Goal: Navigation & Orientation: Find specific page/section

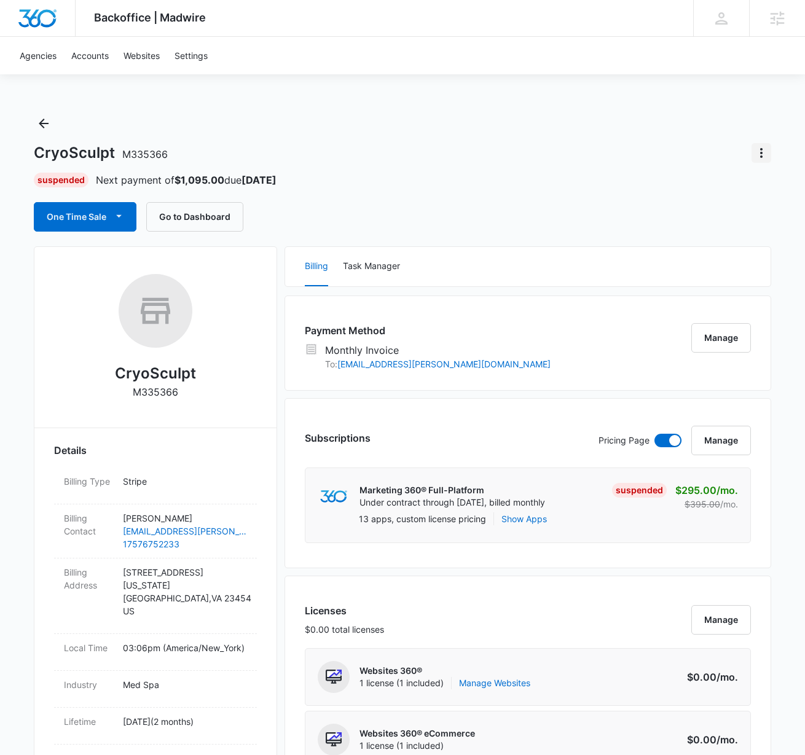
click at [759, 147] on icon "Actions" at bounding box center [761, 153] width 15 height 15
click at [692, 190] on div "Update Status" at bounding box center [711, 187] width 60 height 9
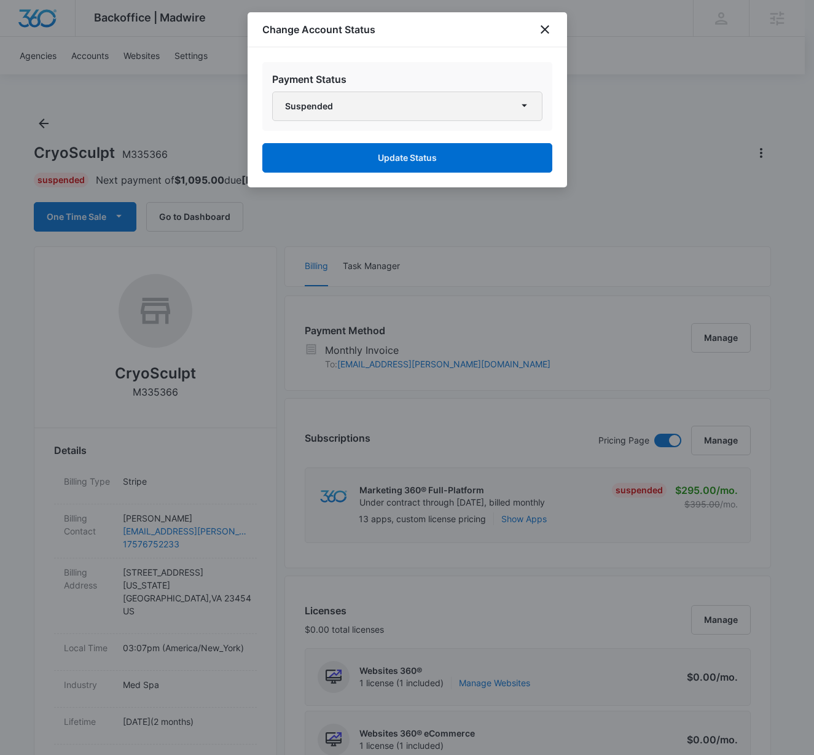
click at [498, 113] on button "Suspended" at bounding box center [407, 106] width 270 height 29
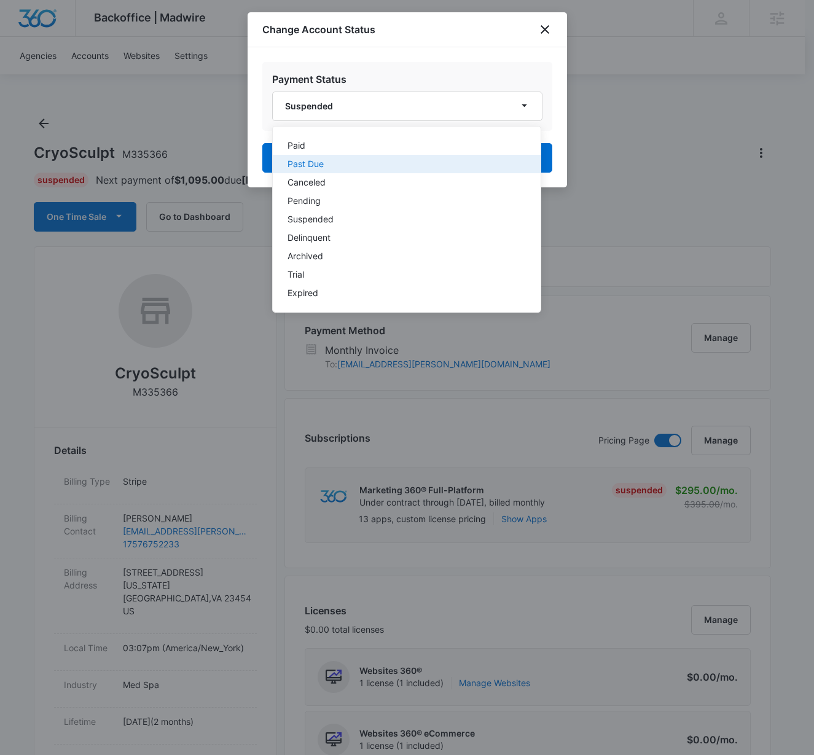
click at [442, 160] on div "Past Due" at bounding box center [400, 164] width 224 height 9
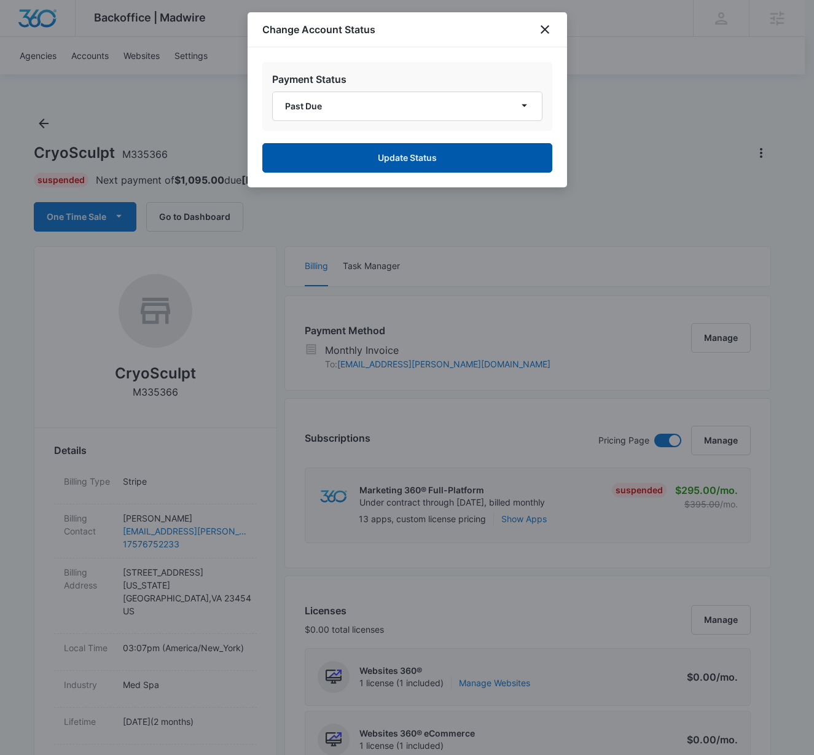
click at [394, 155] on button "Update Status" at bounding box center [407, 157] width 290 height 29
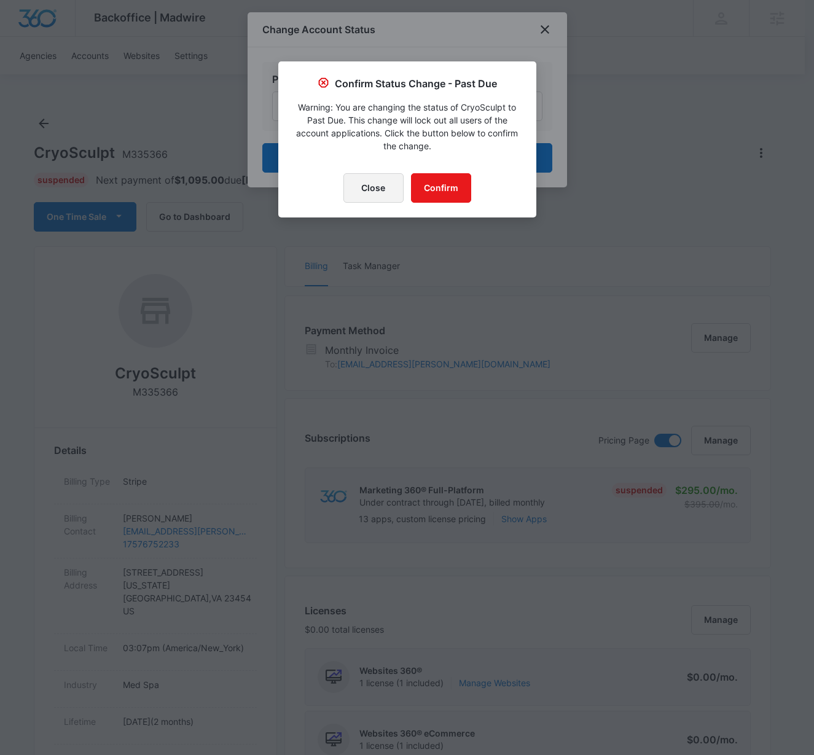
click at [385, 182] on button "Close" at bounding box center [373, 187] width 60 height 29
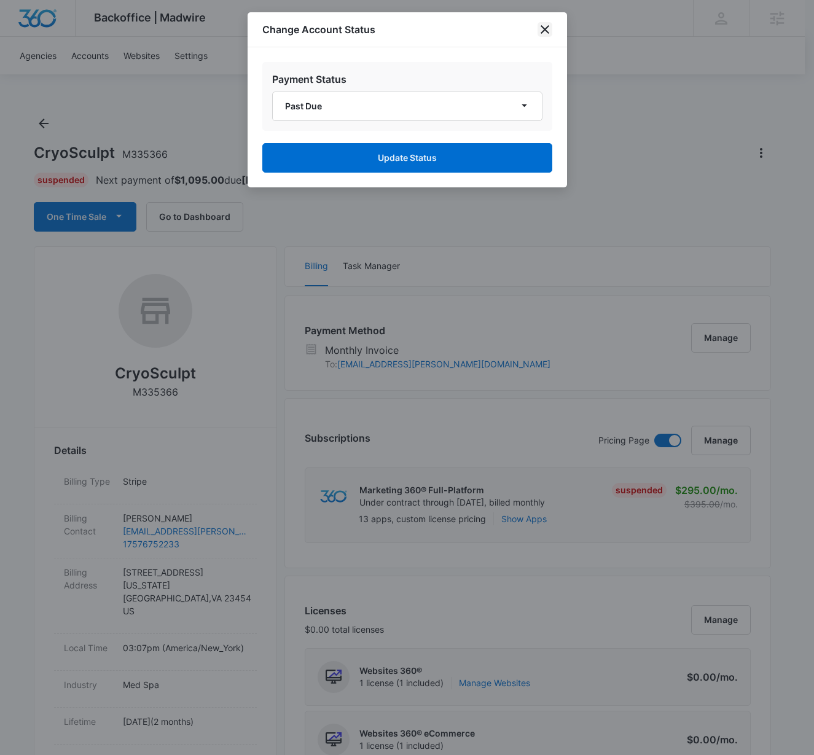
click at [547, 27] on icon "close" at bounding box center [545, 29] width 15 height 15
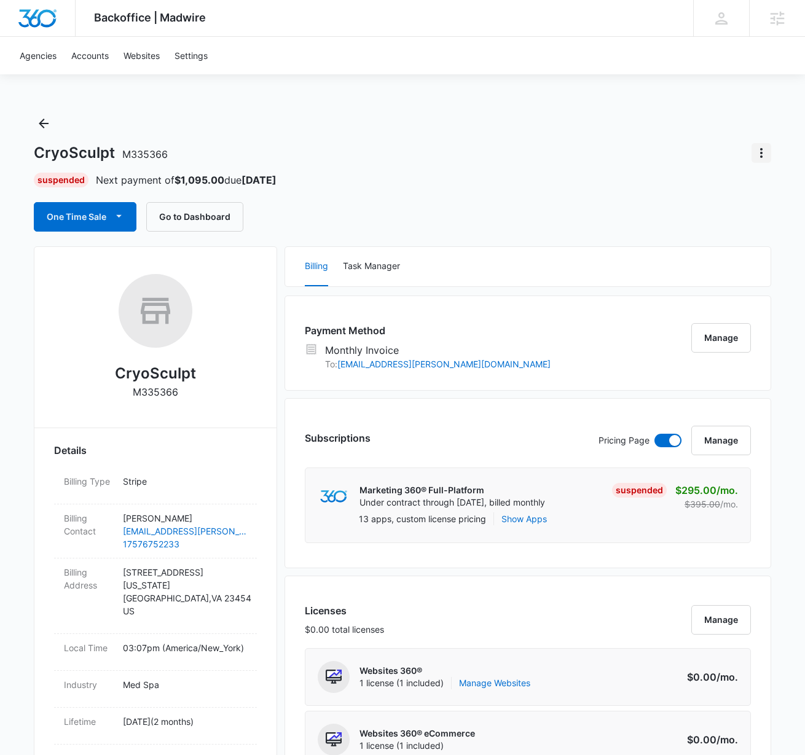
click at [764, 152] on icon "Actions" at bounding box center [761, 153] width 15 height 15
click at [714, 187] on div "Update Status" at bounding box center [711, 187] width 60 height 9
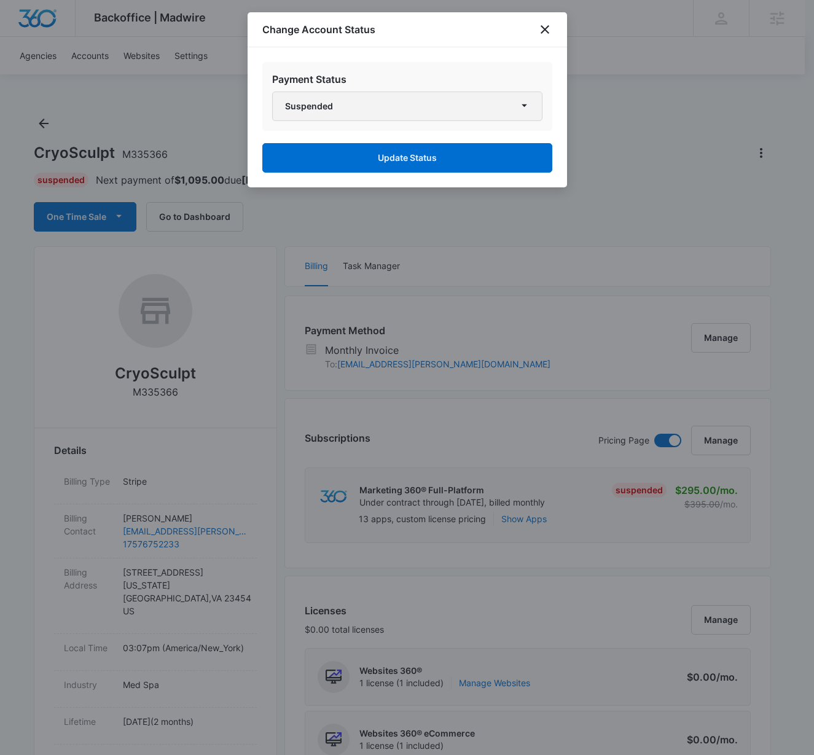
drag, startPoint x: 401, startPoint y: 104, endPoint x: 400, endPoint y: 112, distance: 7.5
click at [401, 105] on button "Suspended" at bounding box center [407, 106] width 270 height 29
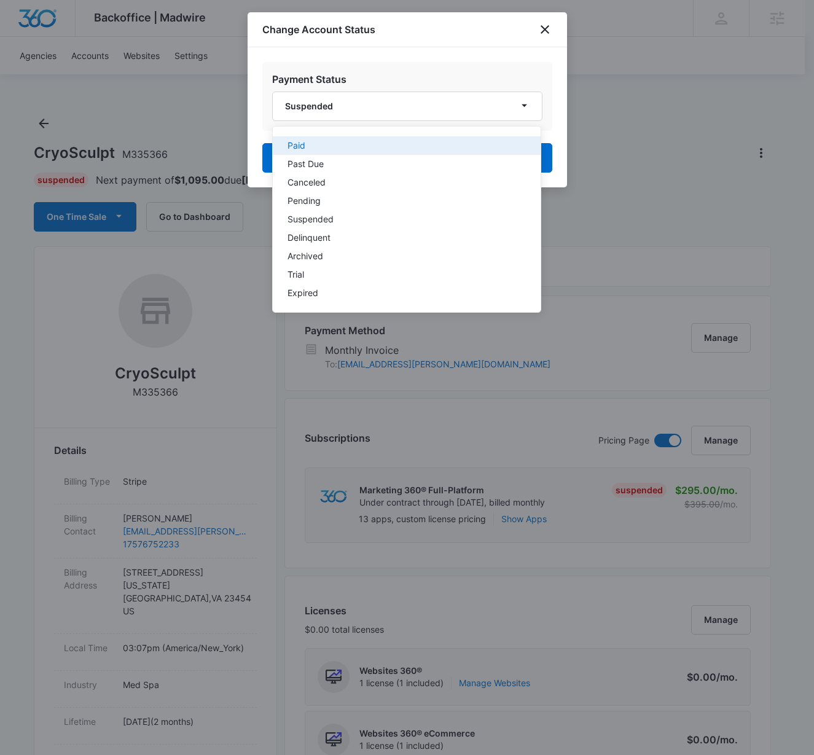
click at [353, 148] on div "Paid" at bounding box center [400, 145] width 224 height 9
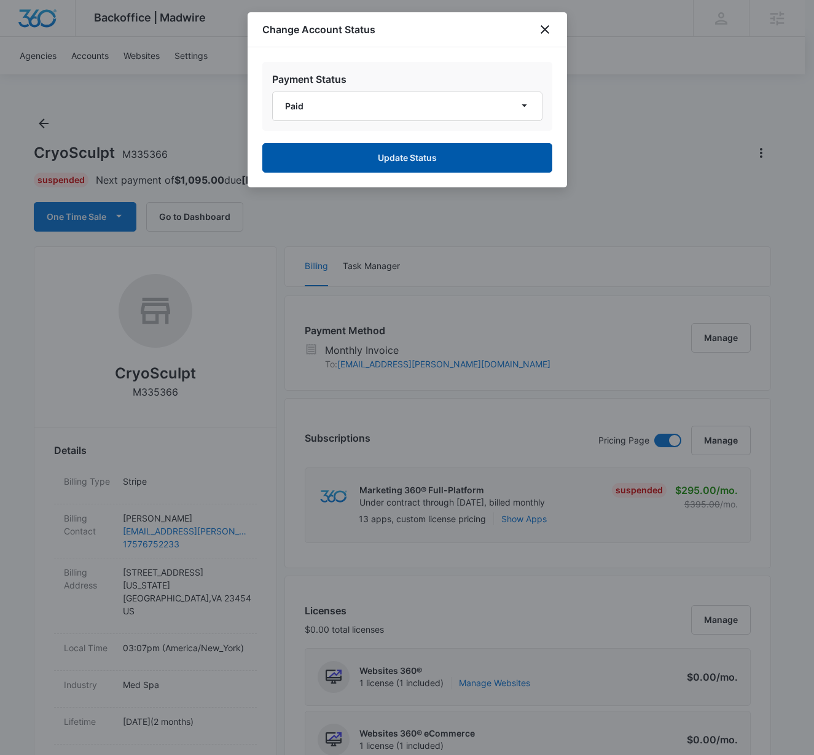
click at [393, 158] on button "Update Status" at bounding box center [407, 157] width 290 height 29
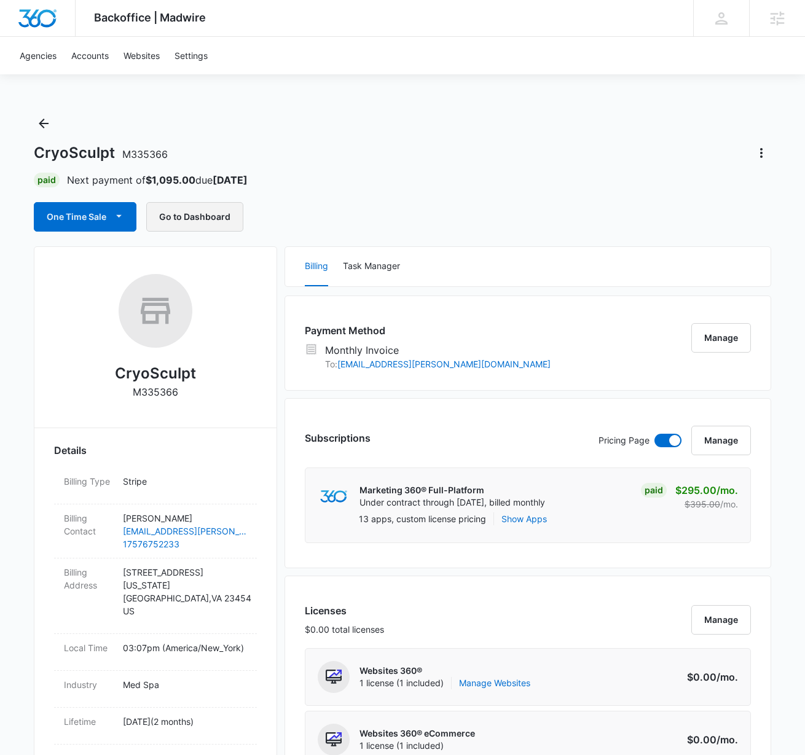
click at [206, 211] on button "Go to Dashboard" at bounding box center [194, 216] width 97 height 29
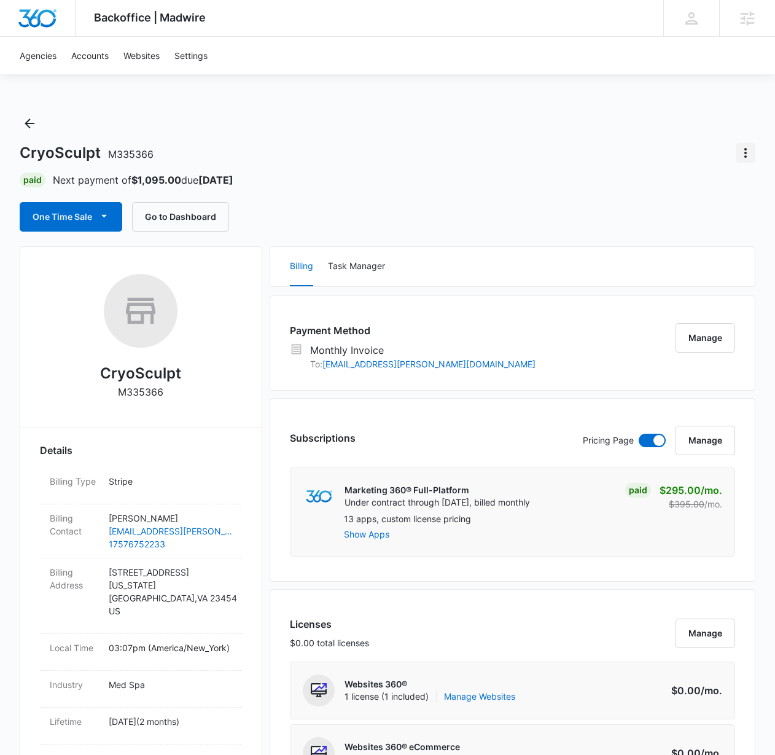
click at [750, 157] on icon "Actions" at bounding box center [745, 153] width 15 height 15
click at [705, 185] on div "Update Status" at bounding box center [695, 187] width 60 height 9
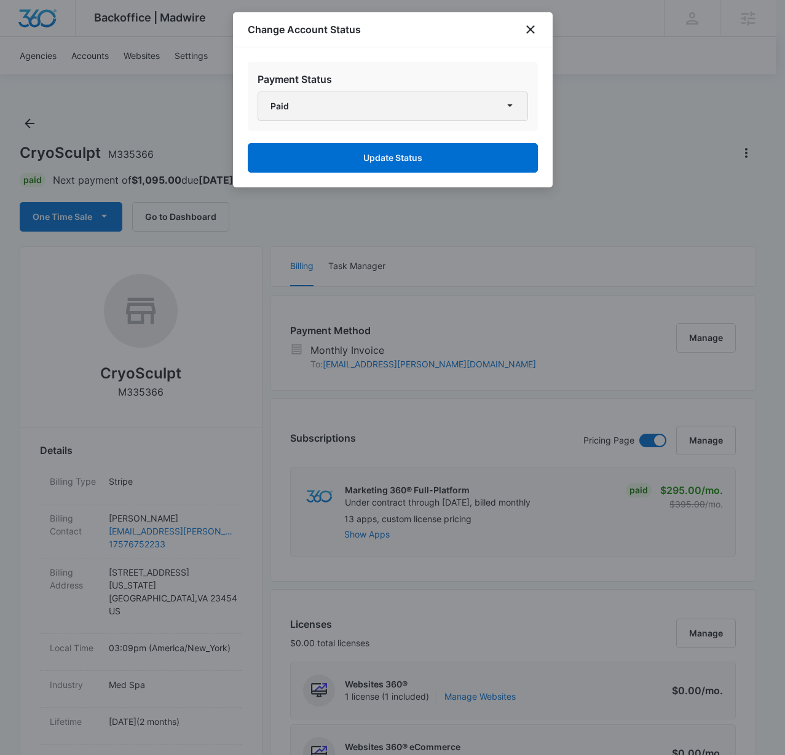
click at [455, 113] on button "Paid" at bounding box center [392, 106] width 270 height 29
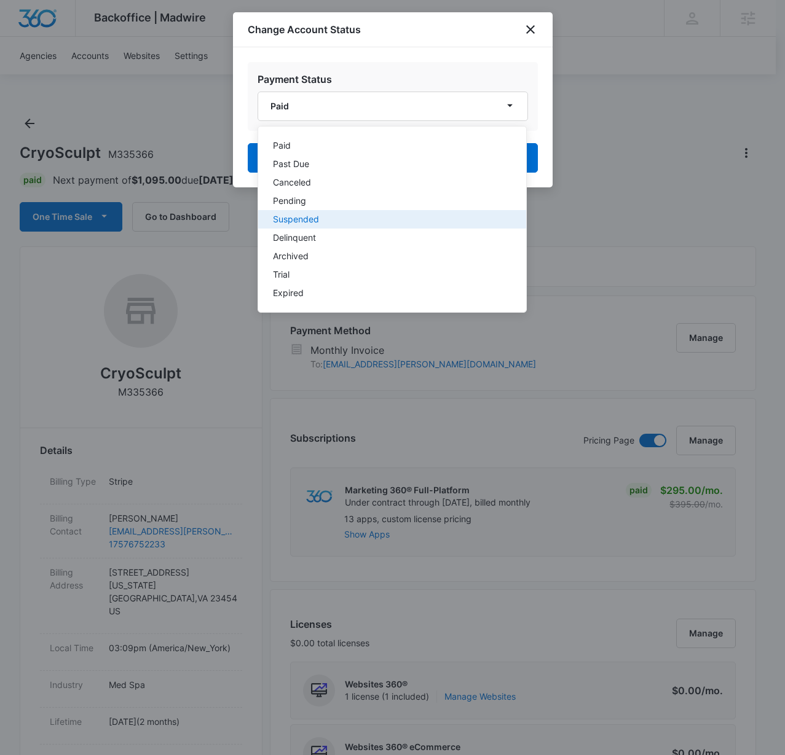
click at [398, 224] on button "Suspended" at bounding box center [392, 219] width 268 height 18
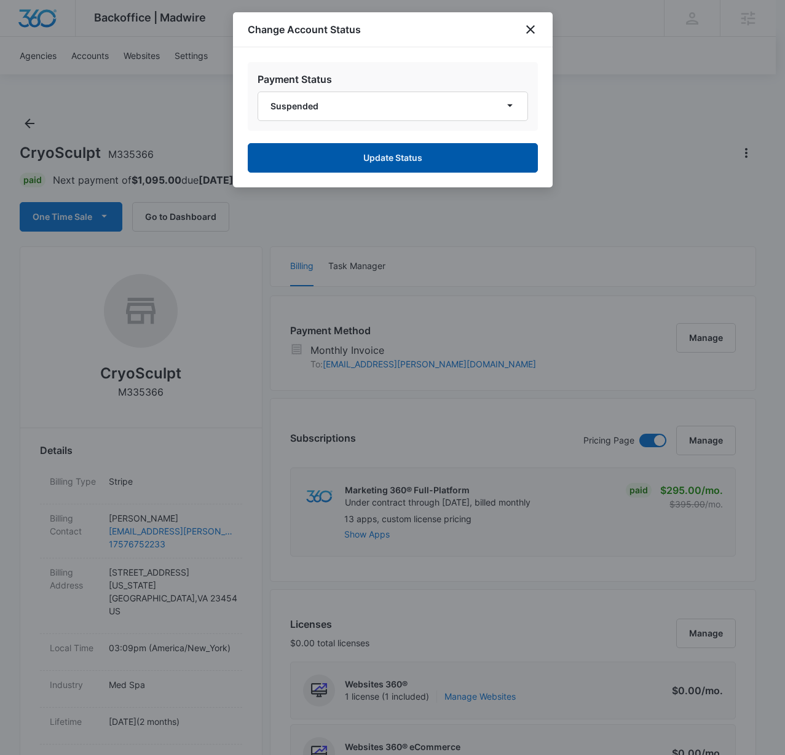
click at [467, 163] on button "Update Status" at bounding box center [393, 157] width 290 height 29
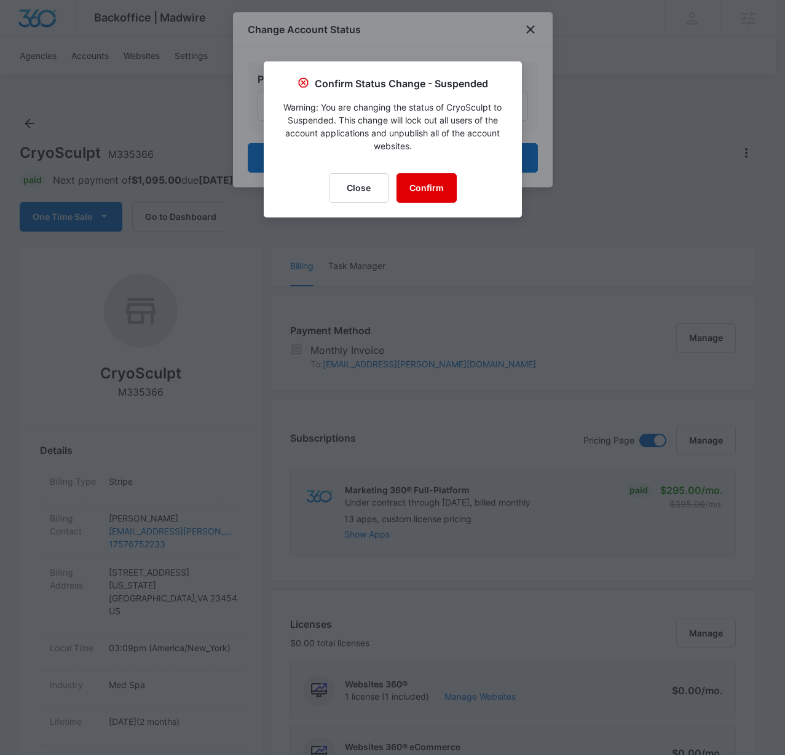
click at [436, 186] on button "Confirm" at bounding box center [426, 187] width 60 height 29
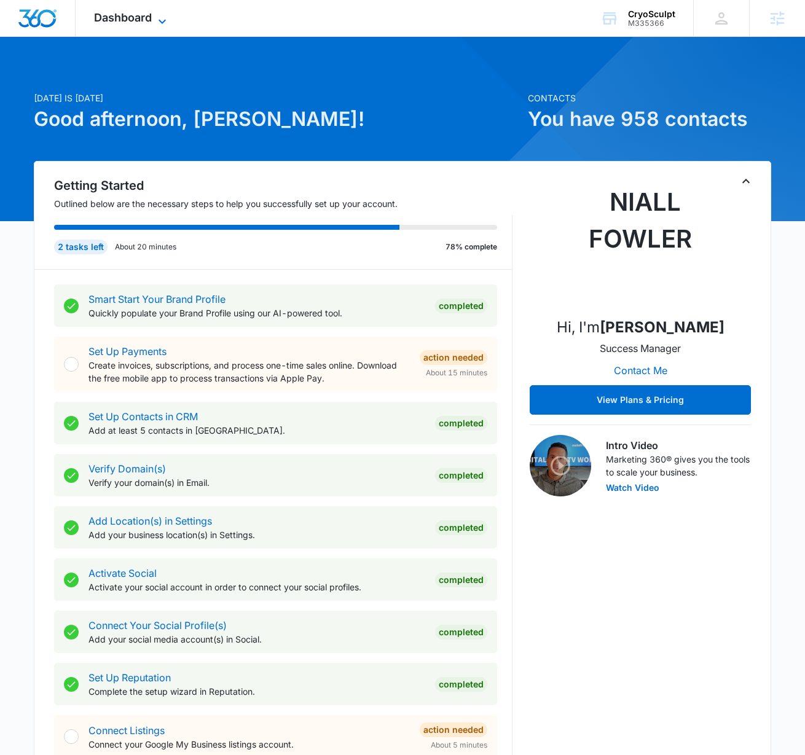
click at [129, 17] on span "Dashboard" at bounding box center [123, 17] width 58 height 13
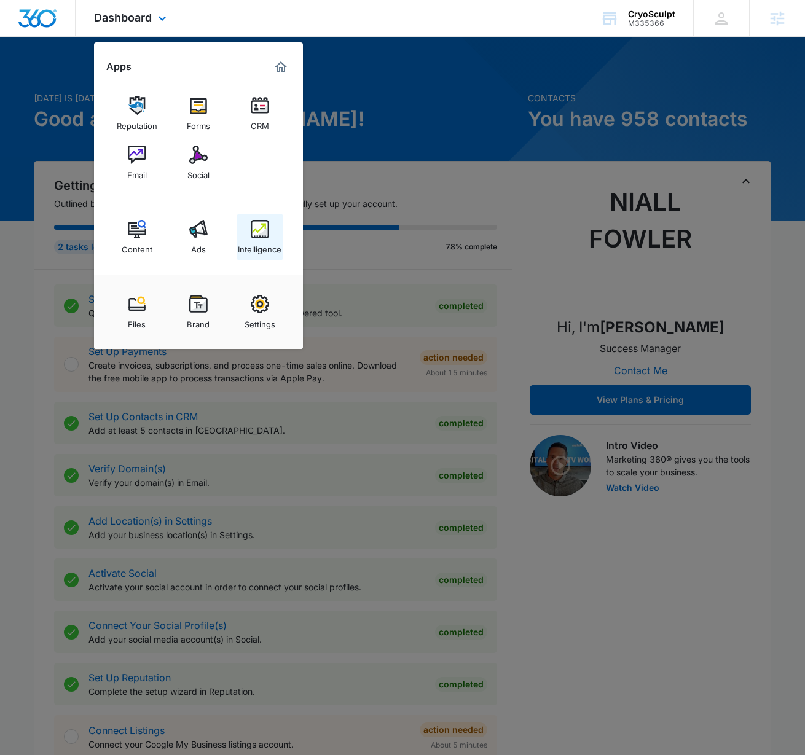
click at [258, 242] on div "Intelligence" at bounding box center [260, 246] width 44 height 16
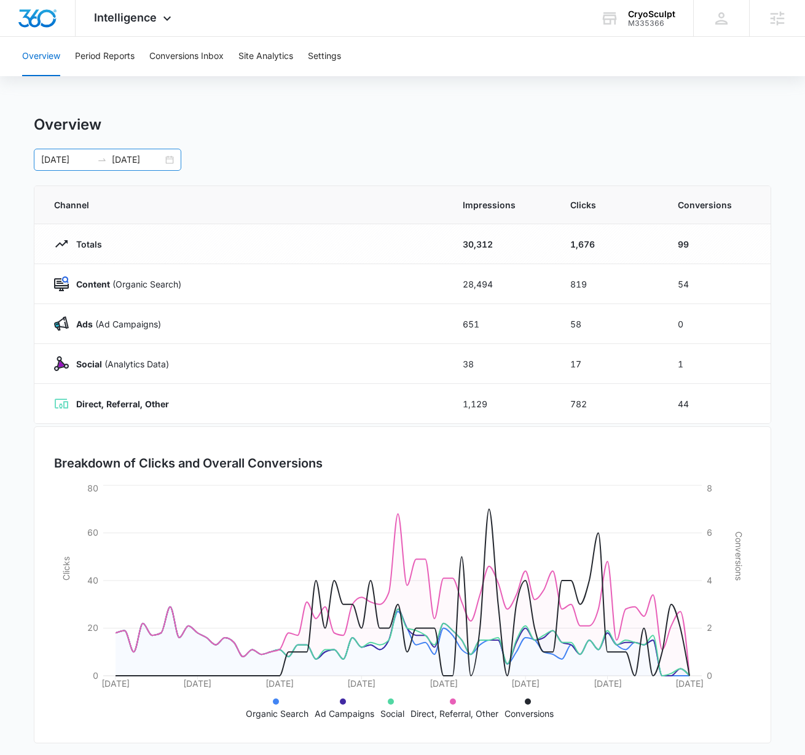
click at [60, 158] on input "08/06/2025" at bounding box center [66, 160] width 51 height 14
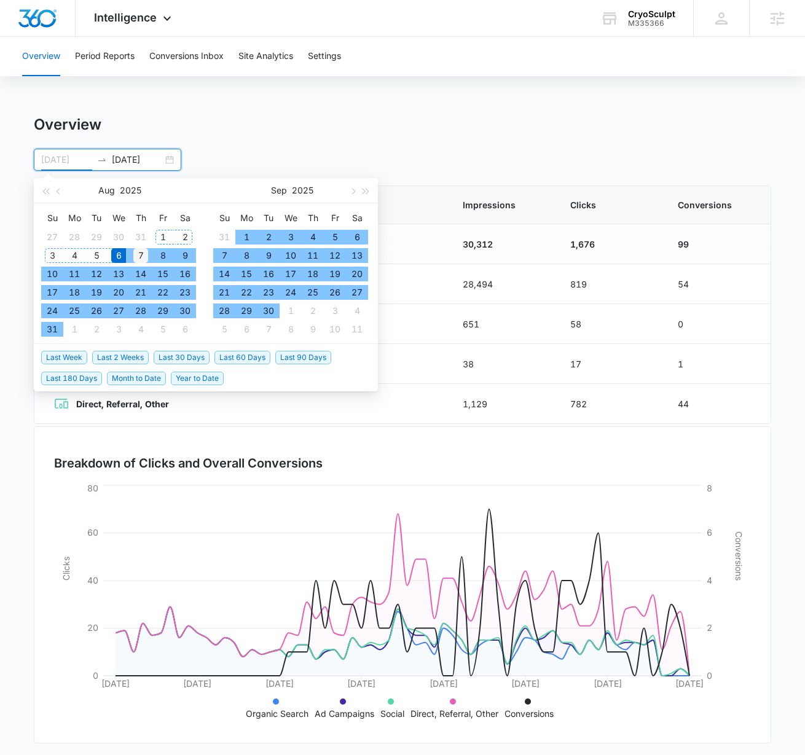
type input "08/07/2025"
click at [137, 252] on div "7" at bounding box center [140, 255] width 15 height 15
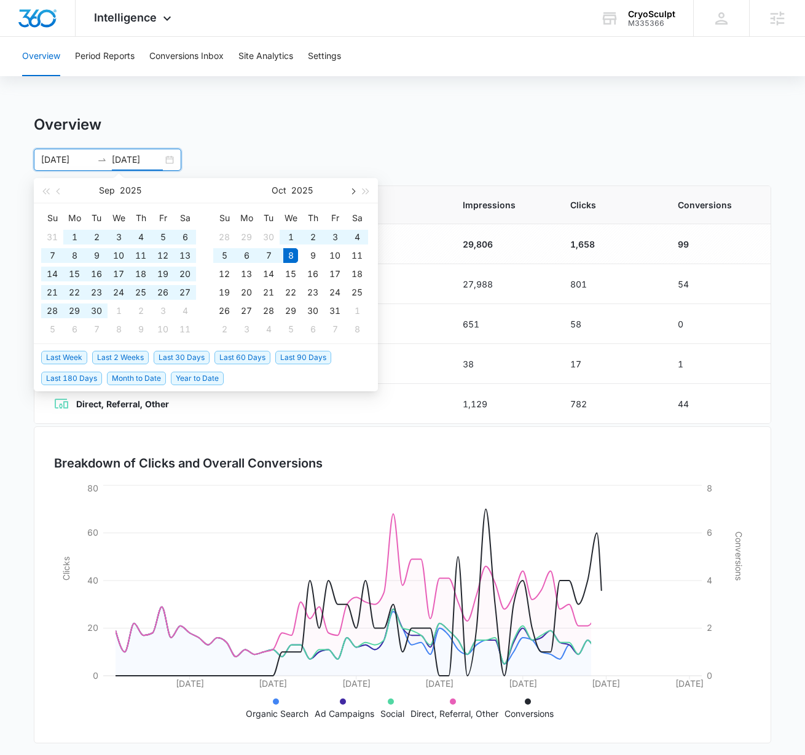
click at [356, 194] on button "button" at bounding box center [352, 190] width 14 height 25
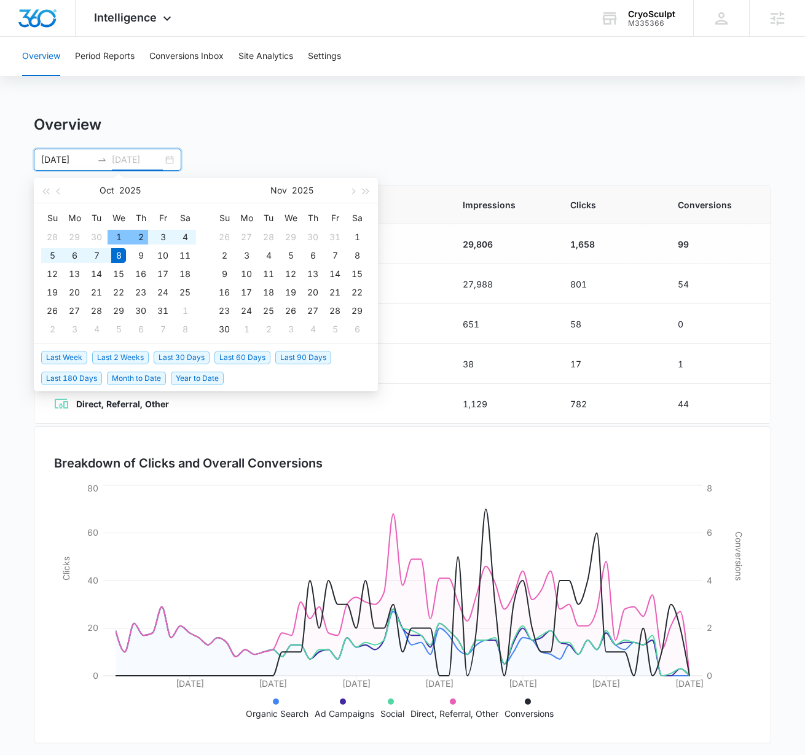
type input "10/08/2025"
click at [124, 253] on div "8" at bounding box center [118, 255] width 15 height 15
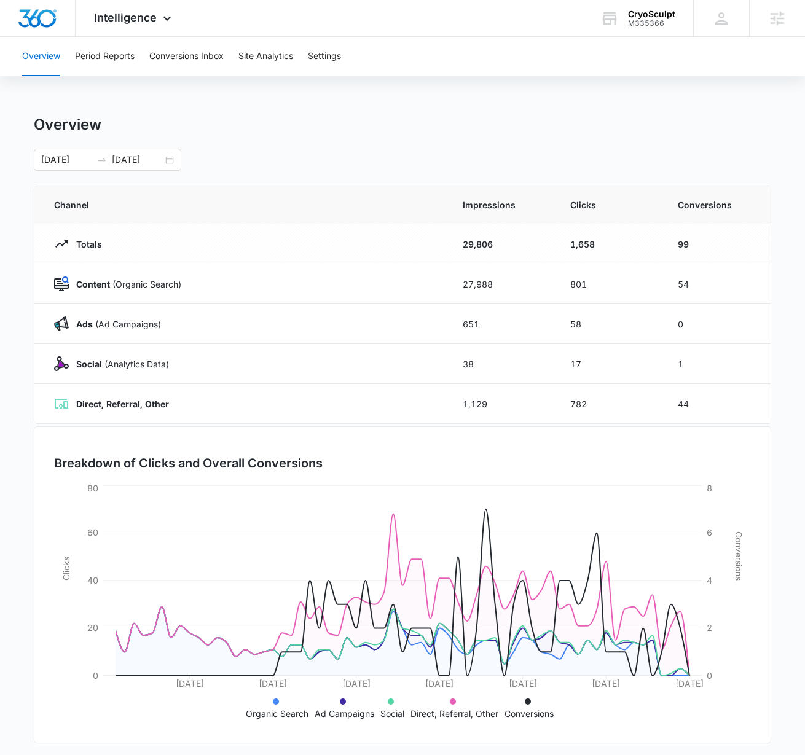
click at [296, 134] on div "Overview 08/07/2025 10/08/2025 Oct 2025 Su Mo Tu We Th Fr Sa 28 29 30 1 2 3 4 5…" at bounding box center [402, 143] width 737 height 55
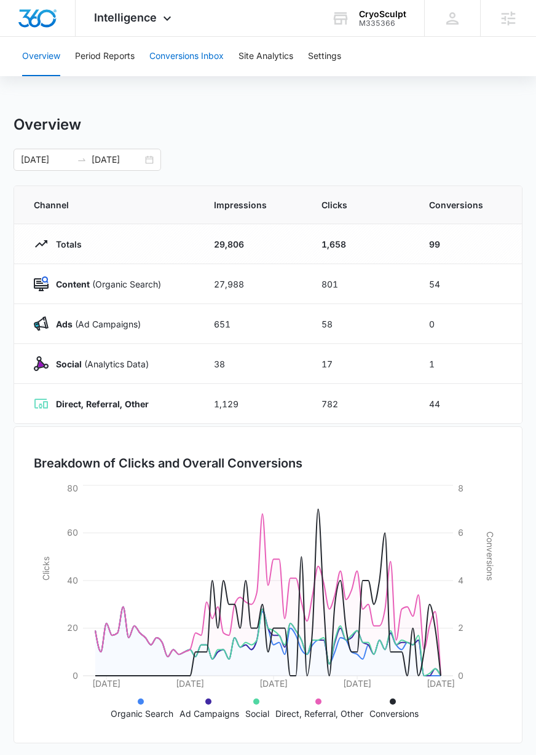
click at [181, 55] on button "Conversions Inbox" at bounding box center [186, 56] width 74 height 39
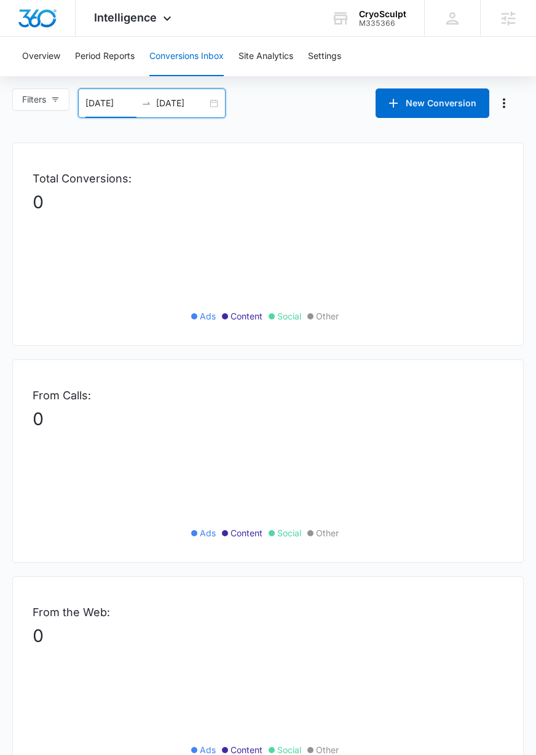
click at [88, 104] on input "09/08/2025" at bounding box center [110, 103] width 51 height 14
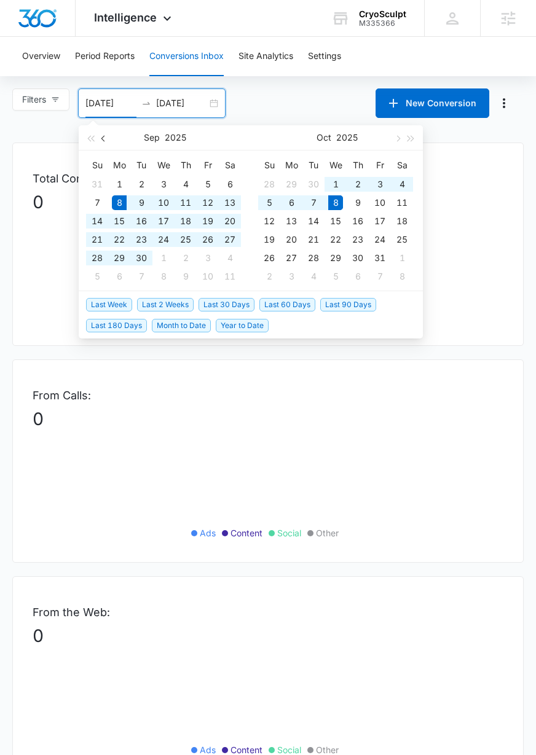
click at [103, 142] on button "button" at bounding box center [104, 137] width 14 height 25
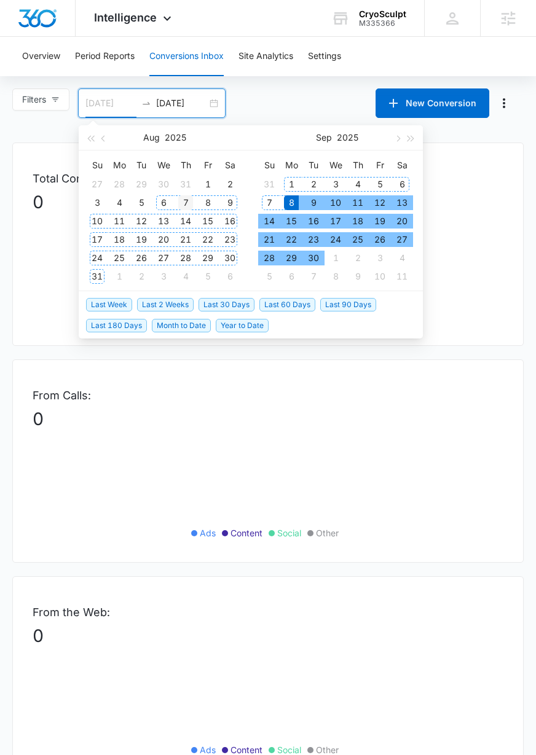
type input "08/07/2025"
click at [187, 205] on div "7" at bounding box center [185, 202] width 15 height 15
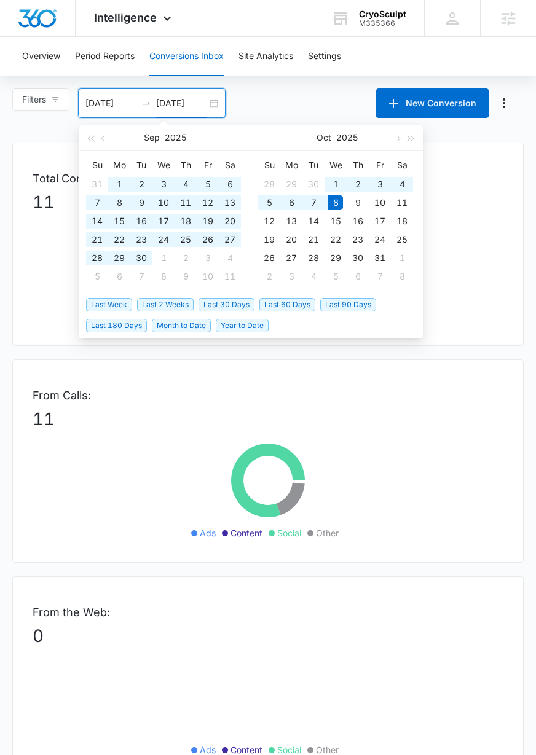
type input "10/08/2025"
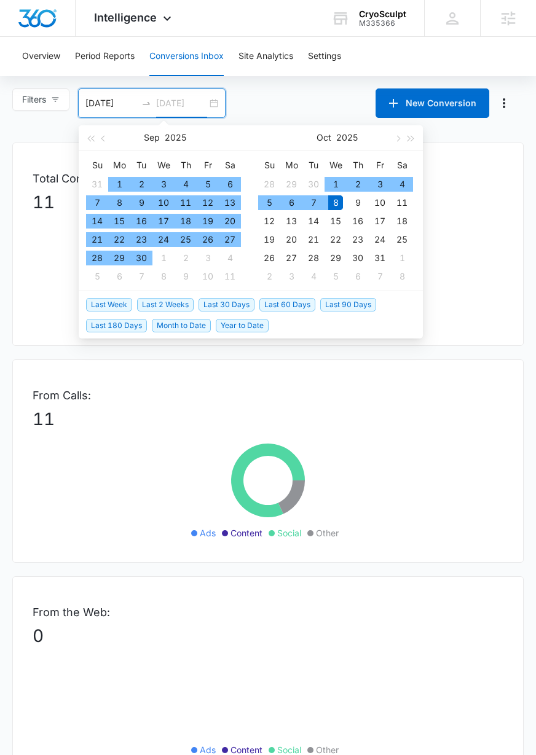
click at [335, 203] on div "8" at bounding box center [335, 202] width 15 height 15
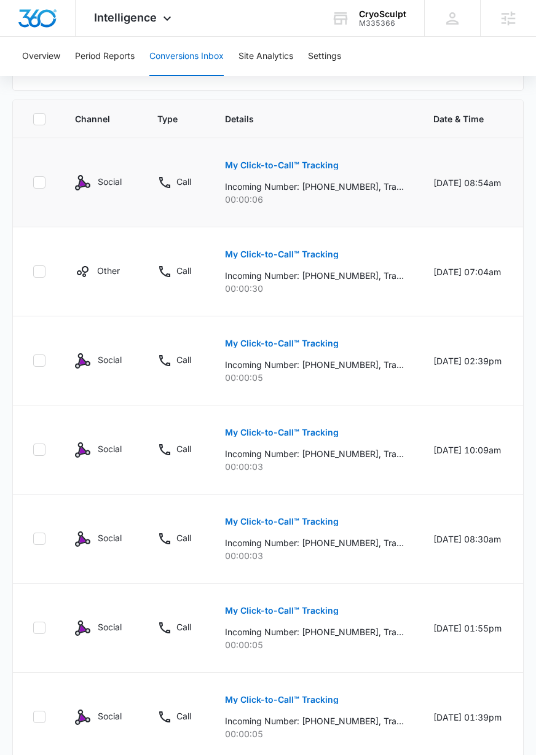
scroll to position [691, 0]
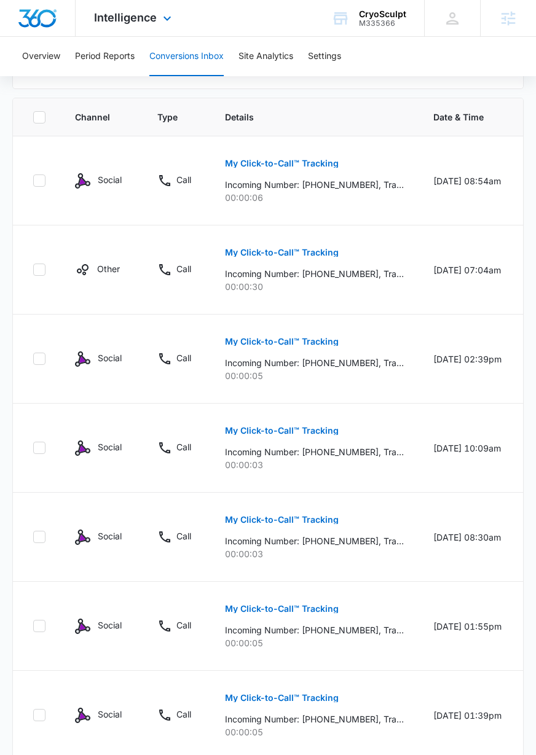
click at [146, 27] on div "Intelligence Apps Reputation Forms CRM Email Social Content Ads Intelligence Fi…" at bounding box center [134, 18] width 117 height 36
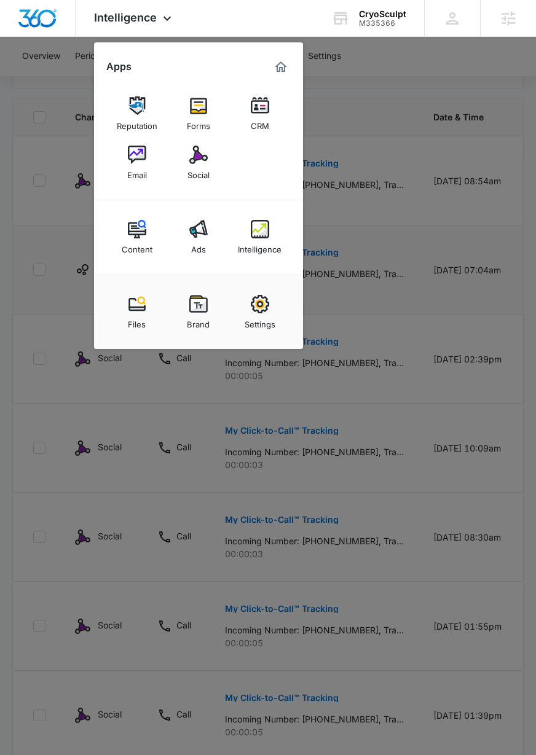
drag, startPoint x: 203, startPoint y: 235, endPoint x: 296, endPoint y: 236, distance: 92.2
click at [203, 235] on img at bounding box center [198, 229] width 18 height 18
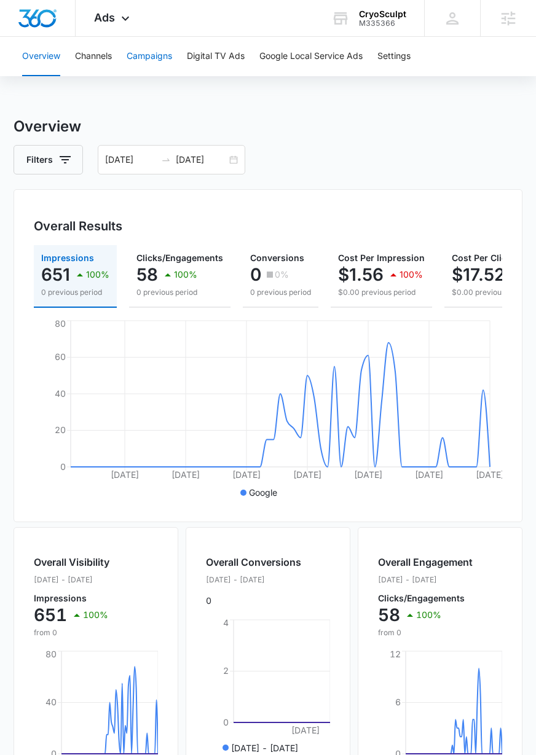
click at [149, 54] on button "Campaigns" at bounding box center [149, 56] width 45 height 39
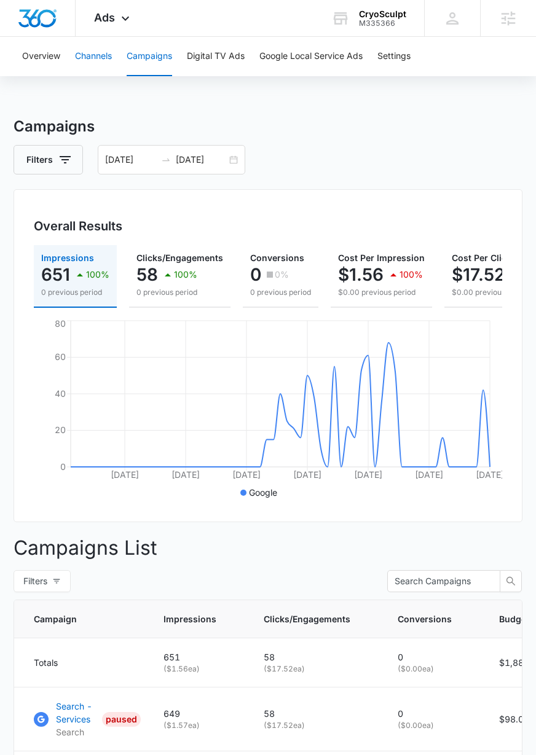
drag, startPoint x: 89, startPoint y: 53, endPoint x: 94, endPoint y: 96, distance: 43.3
click at [93, 93] on div "Overview Channels Campaigns Digital TV Ads Google Local Service Ads Settings Ca…" at bounding box center [268, 463] width 536 height 852
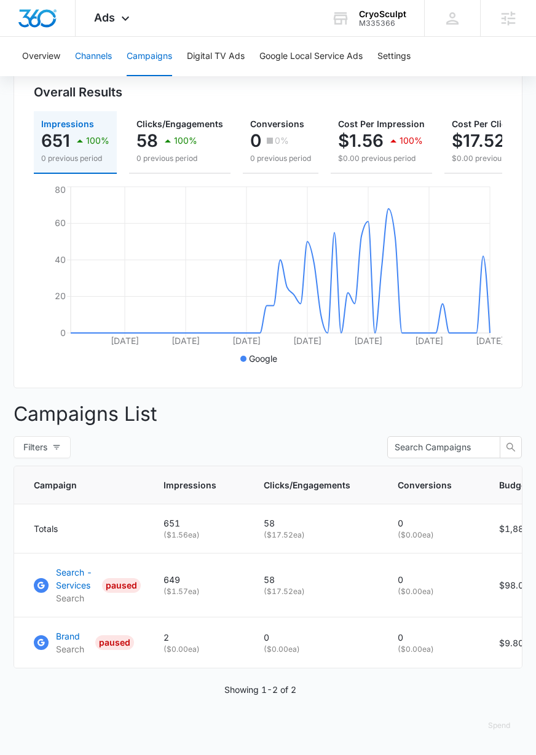
scroll to position [152, 0]
drag, startPoint x: 126, startPoint y: 12, endPoint x: 121, endPoint y: 25, distance: 13.2
click at [126, 12] on div "Ads Apps Reputation Forms CRM Email Social Content Ads Intelligence Files Brand…" at bounding box center [114, 18] width 76 height 36
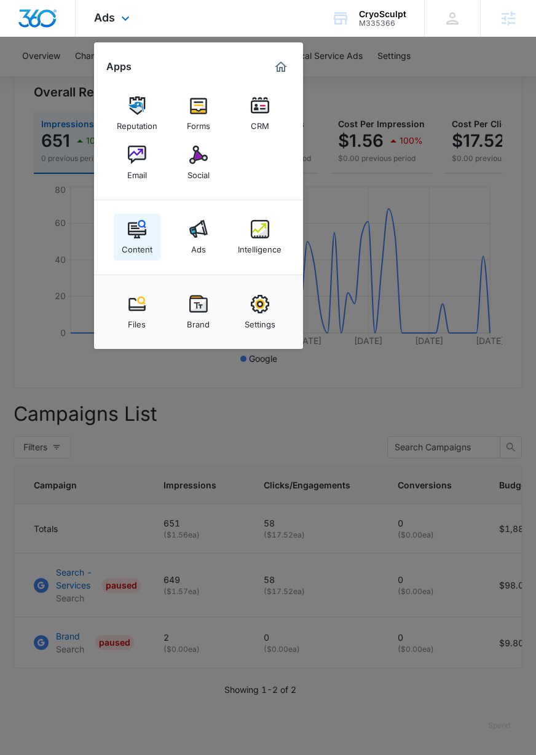
click at [142, 228] on img at bounding box center [137, 229] width 18 height 18
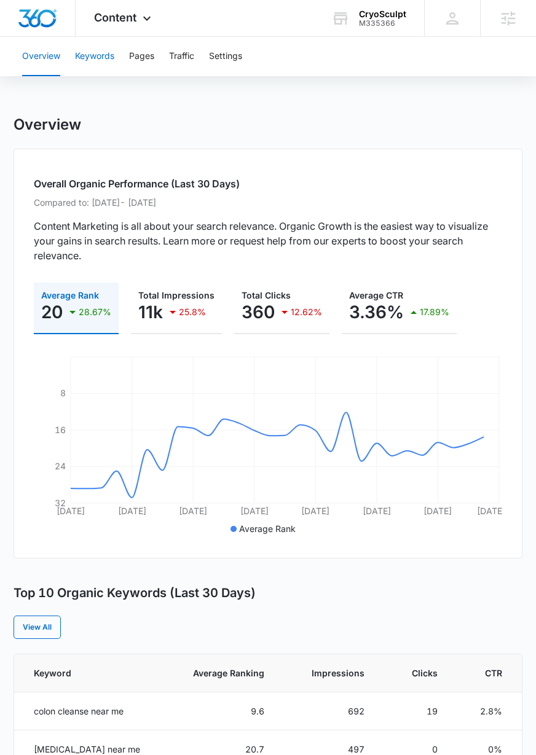
click at [108, 62] on button "Keywords" at bounding box center [94, 56] width 39 height 39
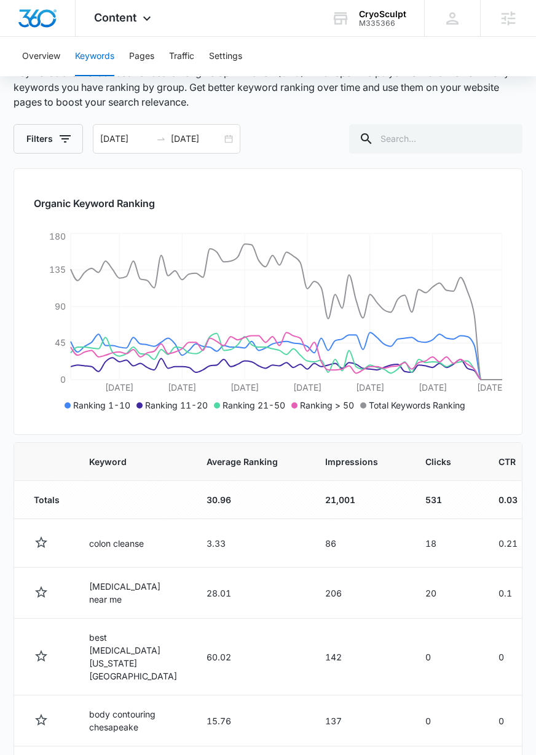
scroll to position [84, 0]
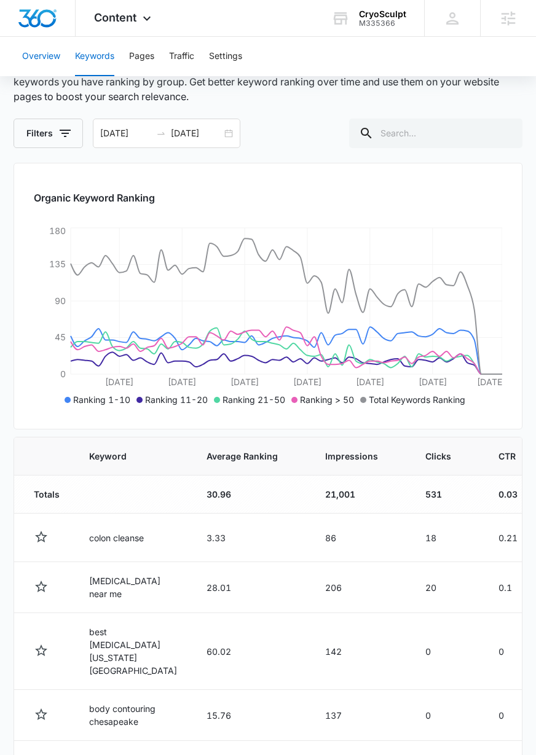
click at [25, 58] on button "Overview" at bounding box center [41, 56] width 38 height 39
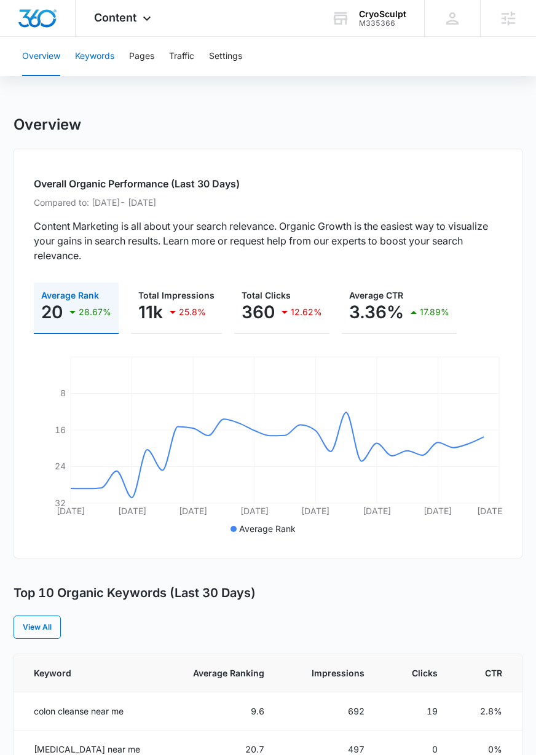
click at [92, 52] on button "Keywords" at bounding box center [94, 56] width 39 height 39
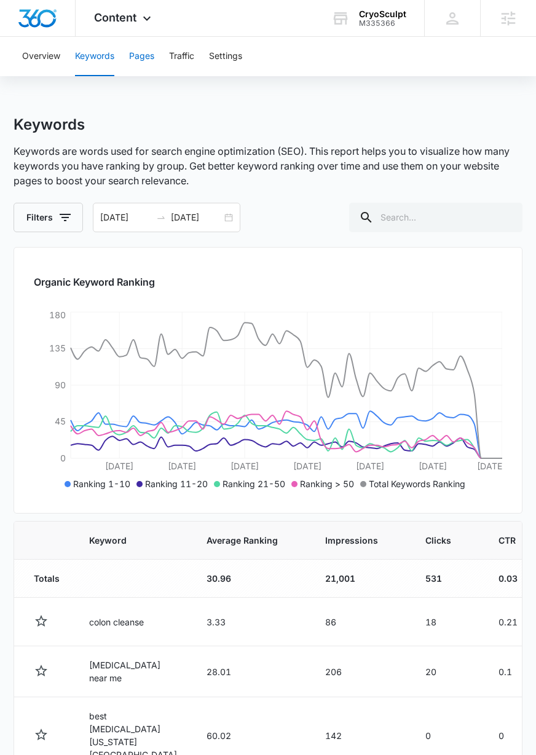
click at [146, 58] on button "Pages" at bounding box center [141, 56] width 25 height 39
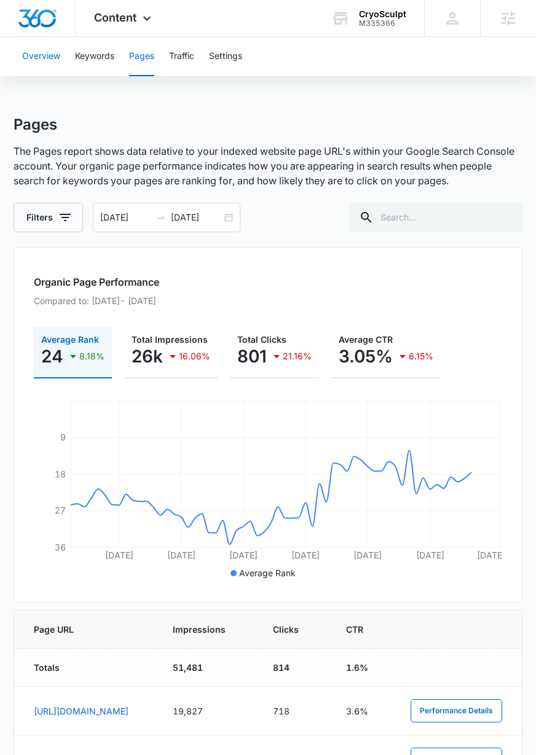
click at [44, 56] on button "Overview" at bounding box center [41, 56] width 38 height 39
